Goal: Transaction & Acquisition: Subscribe to service/newsletter

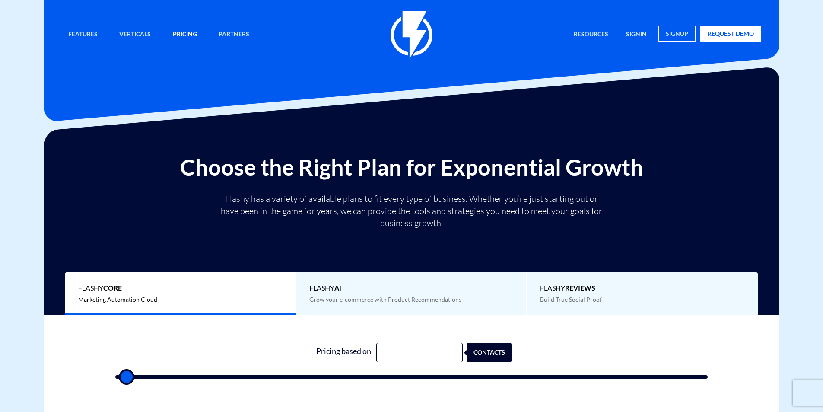
click at [179, 35] on link "Pricing" at bounding box center [184, 34] width 37 height 19
click at [178, 35] on link "Pricing" at bounding box center [184, 34] width 37 height 19
click at [184, 40] on link "Pricing" at bounding box center [184, 34] width 37 height 19
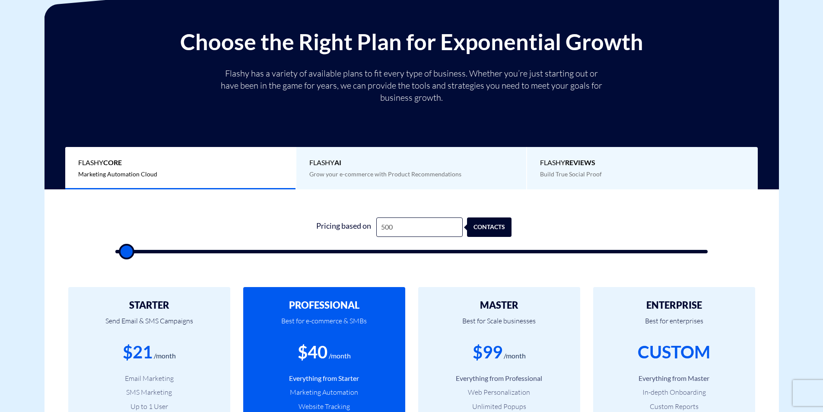
scroll to position [259, 0]
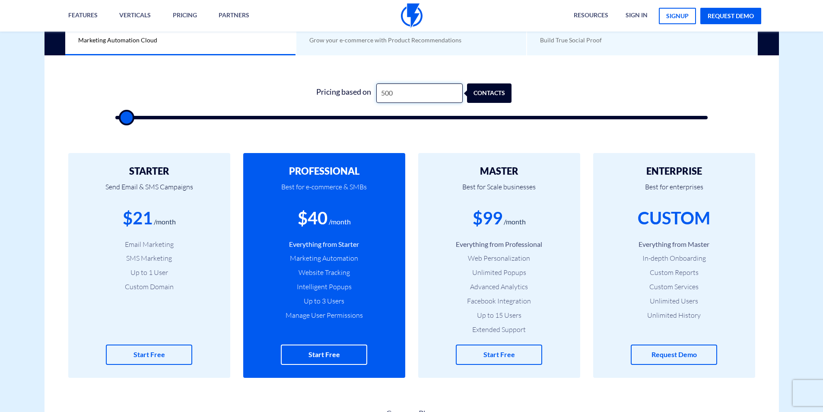
click at [401, 92] on input "500" at bounding box center [419, 92] width 86 height 19
drag, startPoint x: 401, startPoint y: 92, endPoint x: 428, endPoint y: 126, distance: 43.3
click at [403, 97] on input "500" at bounding box center [419, 92] width 86 height 19
type input "1"
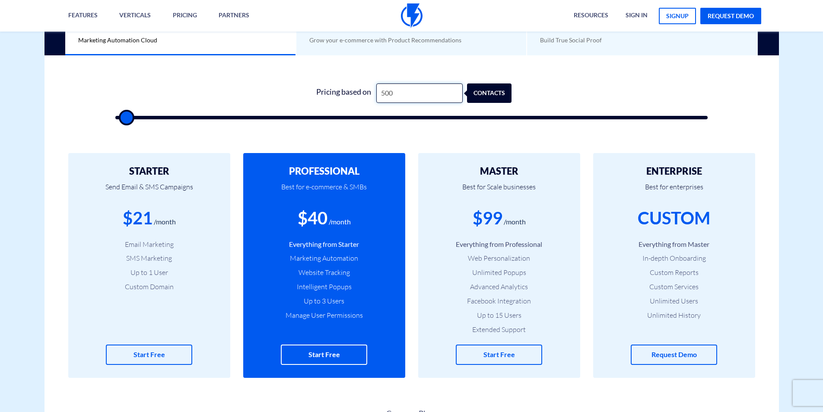
type input "500"
type input "10"
type input "500"
type input "100"
type input "500"
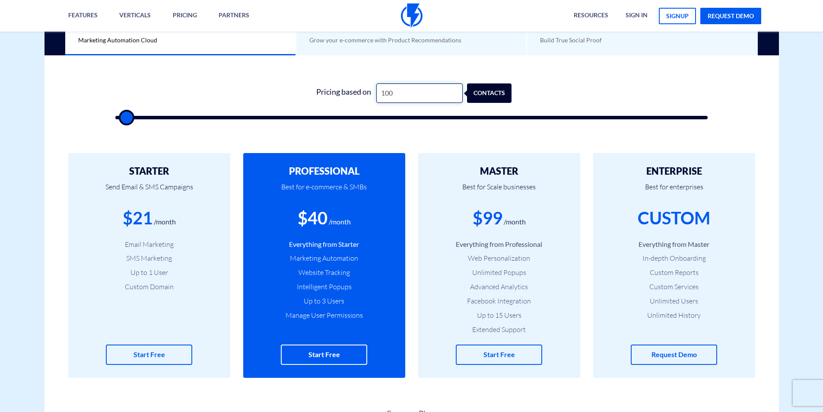
type input "1,000"
type input "1000"
type input "10,000"
type input "10000"
type input "100,000"
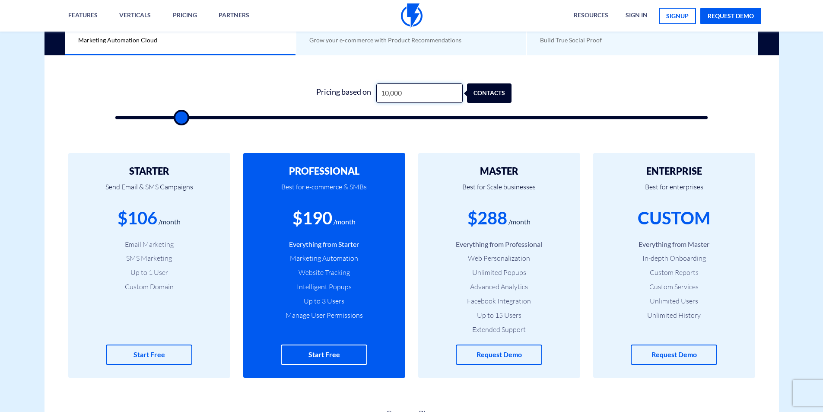
type input "100000"
type input "10,000"
type input "10000"
type input "1,000"
type input "1000"
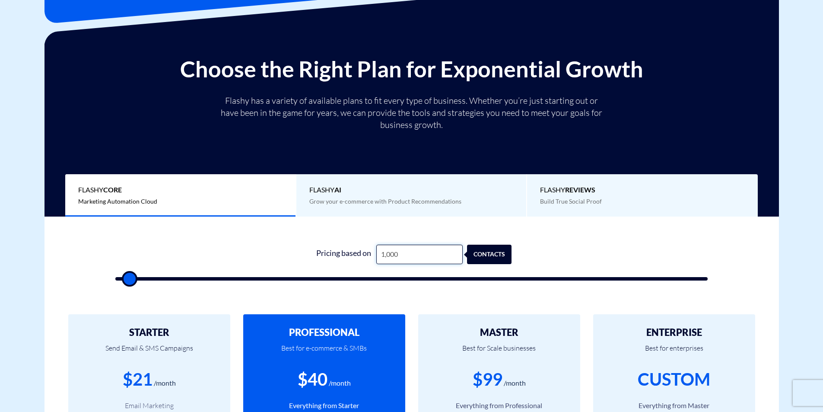
scroll to position [86, 0]
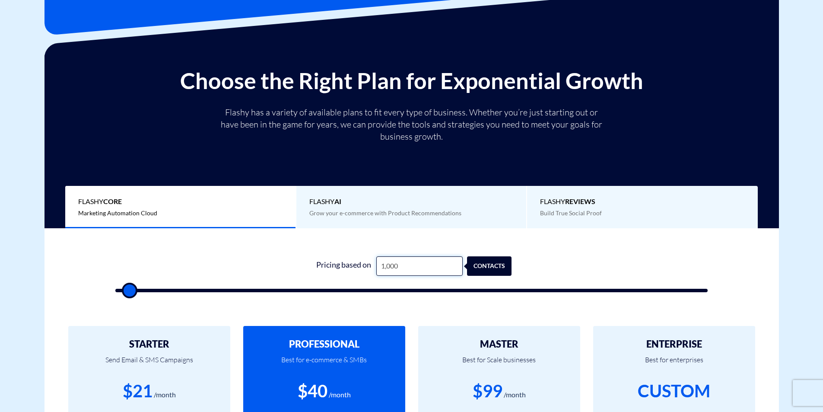
type input "1,000"
click at [321, 205] on span "Flashy AI" at bounding box center [411, 202] width 204 height 10
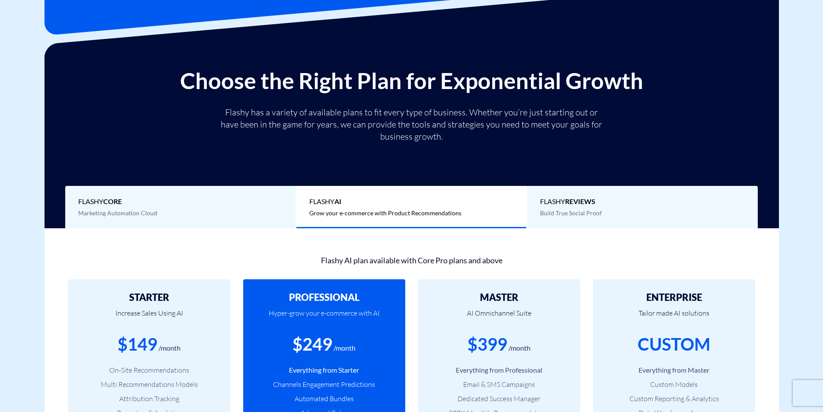
click at [227, 209] on div "Flashy Core Marketing Automation Cloud" at bounding box center [180, 207] width 231 height 43
